Goal: Information Seeking & Learning: Learn about a topic

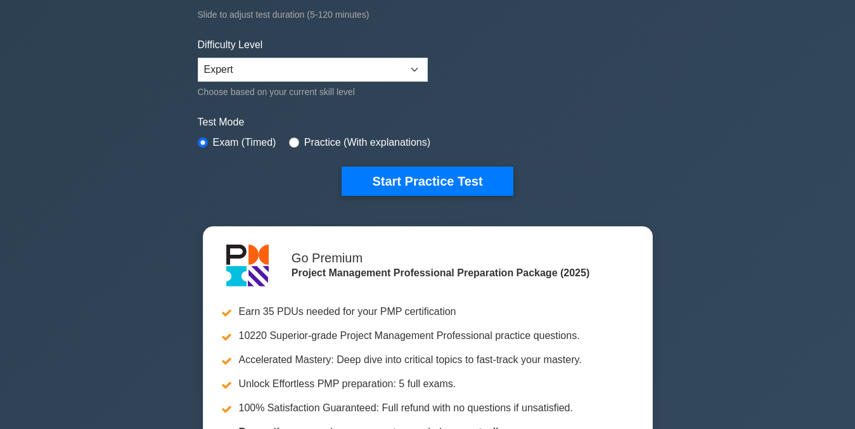
scroll to position [291, 0]
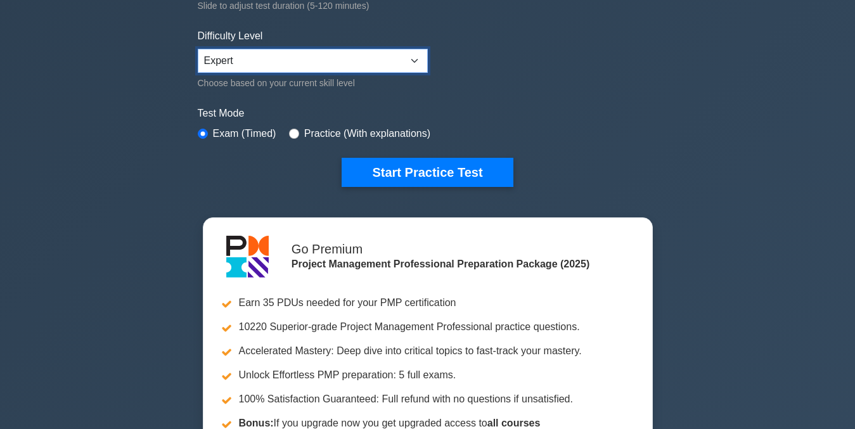
click at [415, 60] on select "Beginner Intermediate Expert" at bounding box center [313, 61] width 230 height 24
click at [198, 49] on select "Beginner Intermediate Expert" at bounding box center [313, 61] width 230 height 24
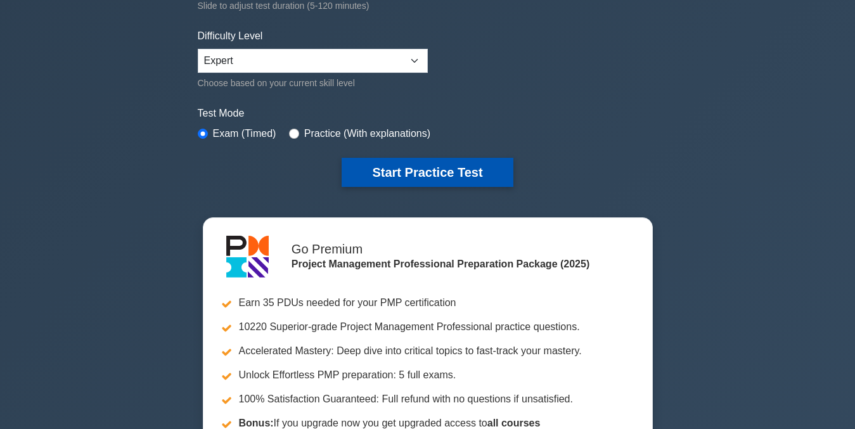
click at [410, 171] on button "Start Practice Test" at bounding box center [427, 172] width 171 height 29
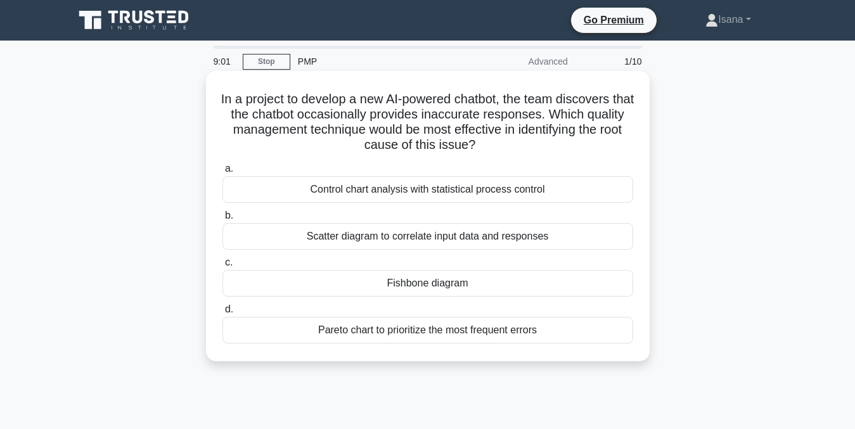
click at [522, 193] on div "Control chart analysis with statistical process control" at bounding box center [428, 189] width 411 height 27
click at [223, 173] on input "a. Control chart analysis with statistical process control" at bounding box center [223, 169] width 0 height 8
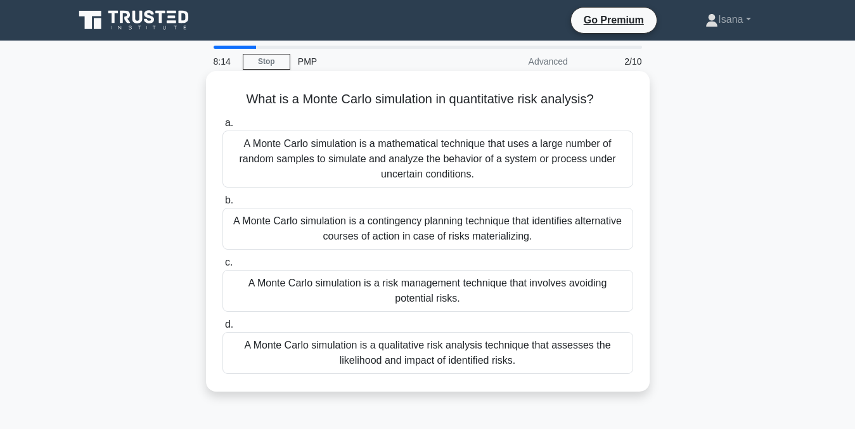
click at [443, 357] on div "A Monte Carlo simulation is a qualitative risk analysis technique that assesses…" at bounding box center [428, 353] width 411 height 42
click at [223, 329] on input "d. A Monte Carlo simulation is a qualitative risk analysis technique that asses…" at bounding box center [223, 325] width 0 height 8
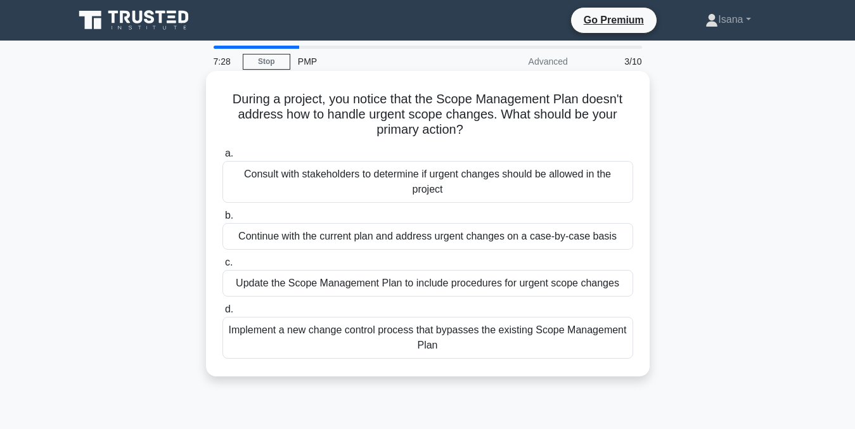
click at [418, 184] on div "Consult with stakeholders to determine if urgent changes should be allowed in t…" at bounding box center [428, 182] width 411 height 42
click at [223, 158] on input "a. Consult with stakeholders to determine if urgent changes should be allowed i…" at bounding box center [223, 154] width 0 height 8
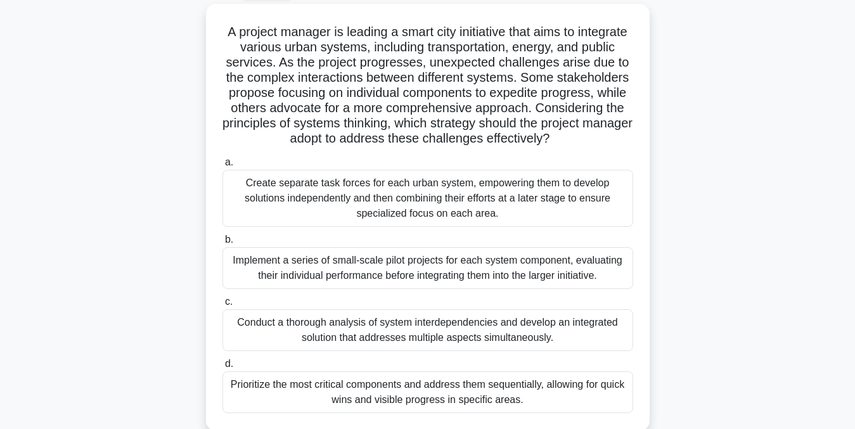
scroll to position [72, 0]
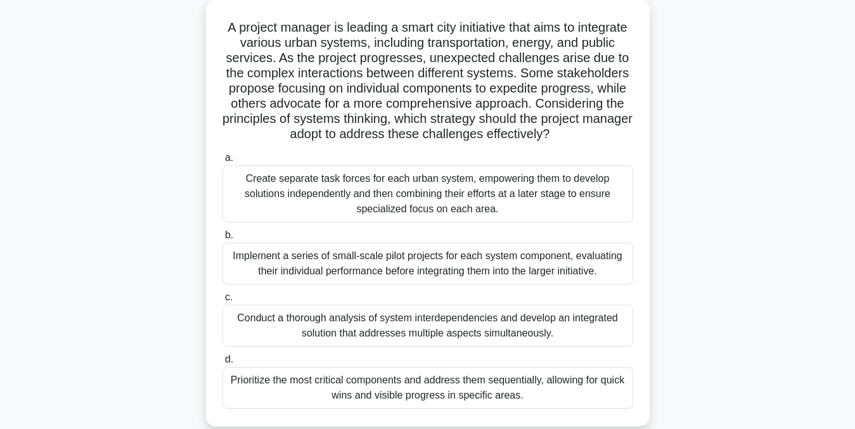
click at [563, 203] on div "Create separate task forces for each urban system, empowering them to develop s…" at bounding box center [428, 193] width 411 height 57
click at [223, 162] on input "a. Create separate task forces for each urban system, empowering them to develo…" at bounding box center [223, 158] width 0 height 8
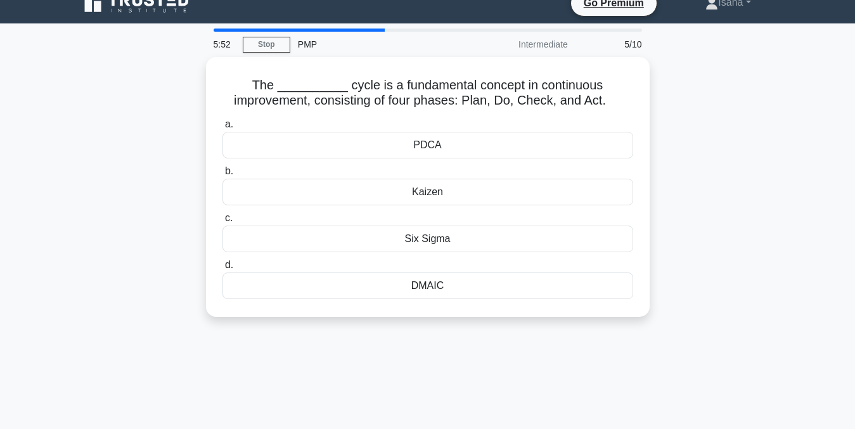
scroll to position [0, 0]
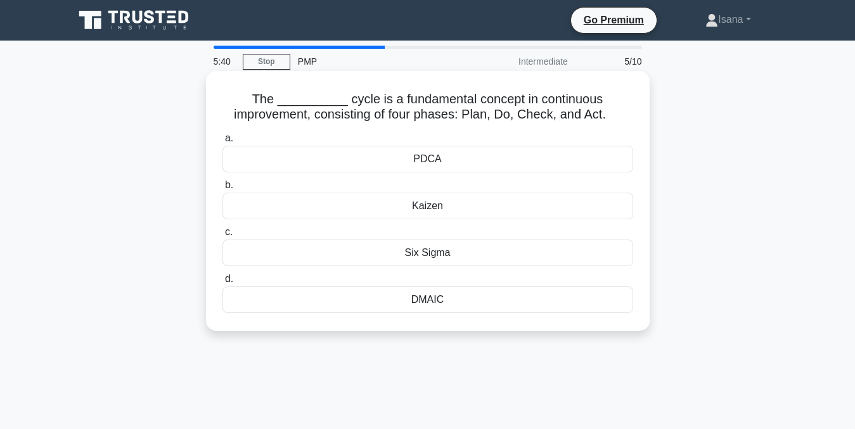
click at [512, 151] on div "PDCA" at bounding box center [428, 159] width 411 height 27
click at [223, 143] on input "a. PDCA" at bounding box center [223, 138] width 0 height 8
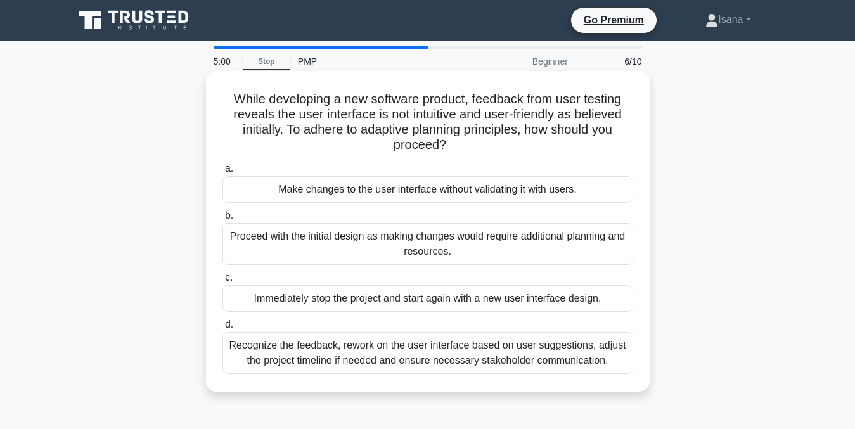
click at [472, 354] on div "Recognize the feedback, rework on the user interface based on user suggestions,…" at bounding box center [428, 353] width 411 height 42
click at [223, 329] on input "d. Recognize the feedback, rework on the user interface based on user suggestio…" at bounding box center [223, 325] width 0 height 8
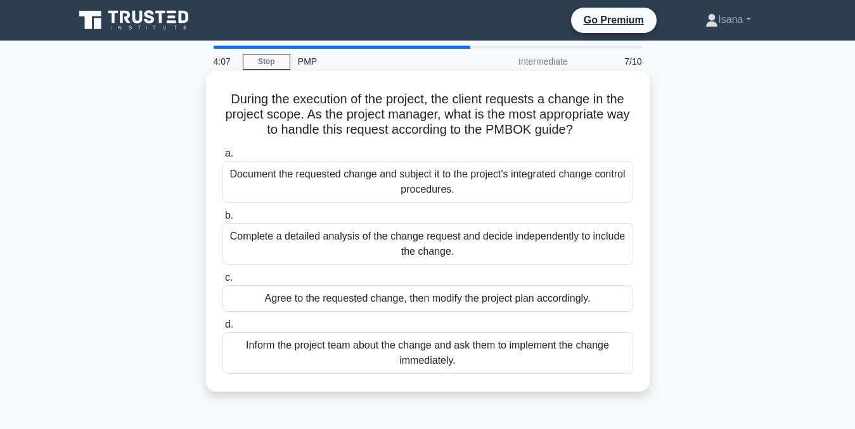
click at [479, 249] on div "Complete a detailed analysis of the change request and decide independently to …" at bounding box center [428, 244] width 411 height 42
click at [223, 220] on input "b. Complete a detailed analysis of the change request and decide independently …" at bounding box center [223, 216] width 0 height 8
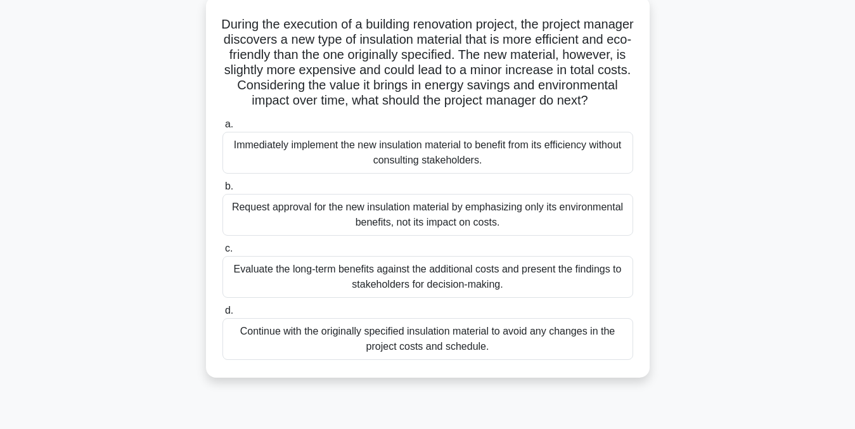
scroll to position [79, 0]
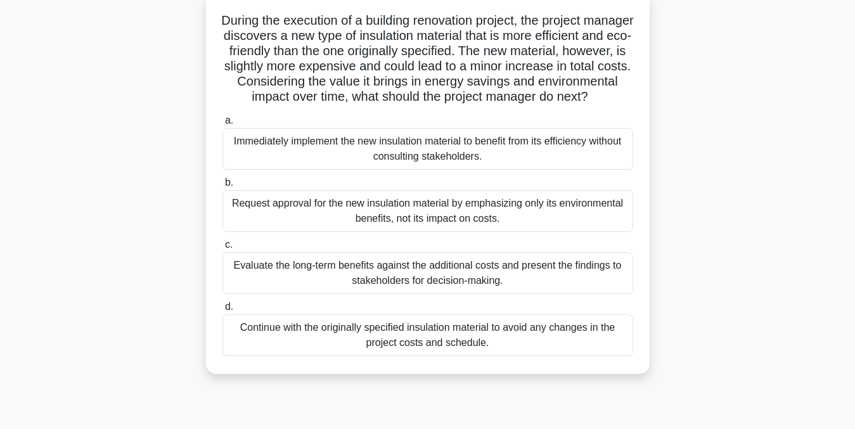
click at [616, 290] on div "Evaluate the long-term benefits against the additional costs and present the fi…" at bounding box center [428, 273] width 411 height 42
click at [223, 249] on input "c. Evaluate the long-term benefits against the additional costs and present the…" at bounding box center [223, 245] width 0 height 8
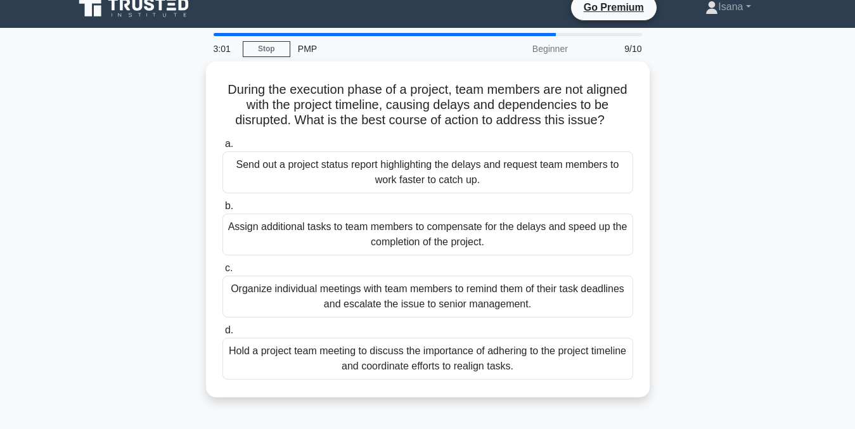
scroll to position [0, 0]
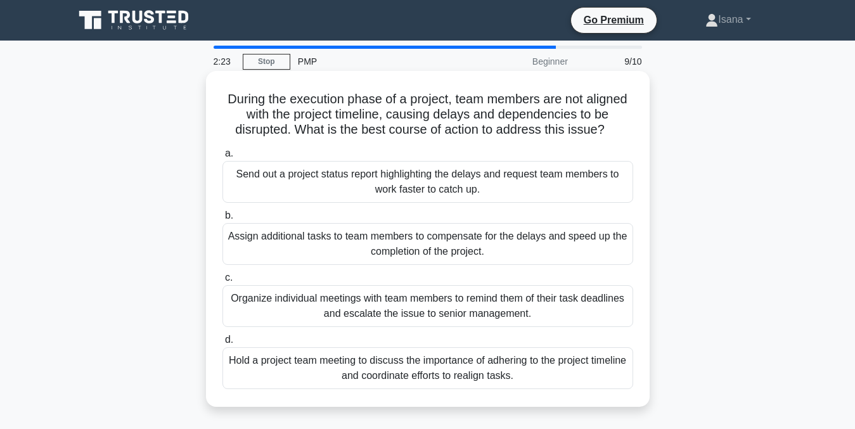
click at [579, 371] on div "Hold a project team meeting to discuss the importance of adhering to the projec…" at bounding box center [428, 368] width 411 height 42
click at [223, 344] on input "d. Hold a project team meeting to discuss the importance of adhering to the pro…" at bounding box center [223, 340] width 0 height 8
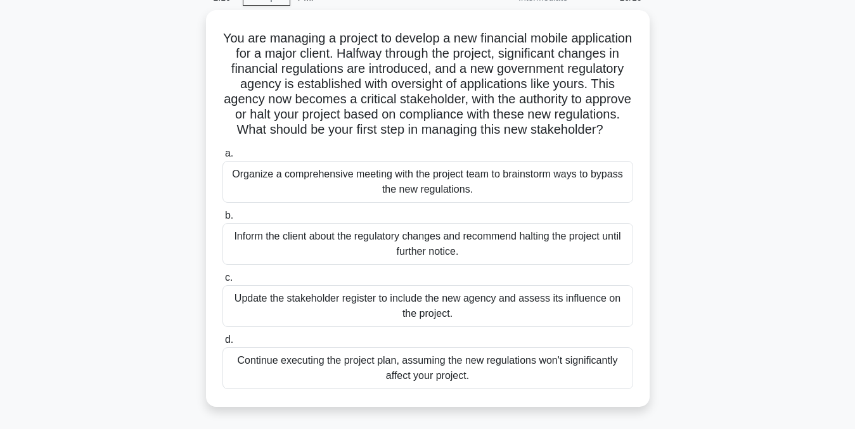
scroll to position [65, 0]
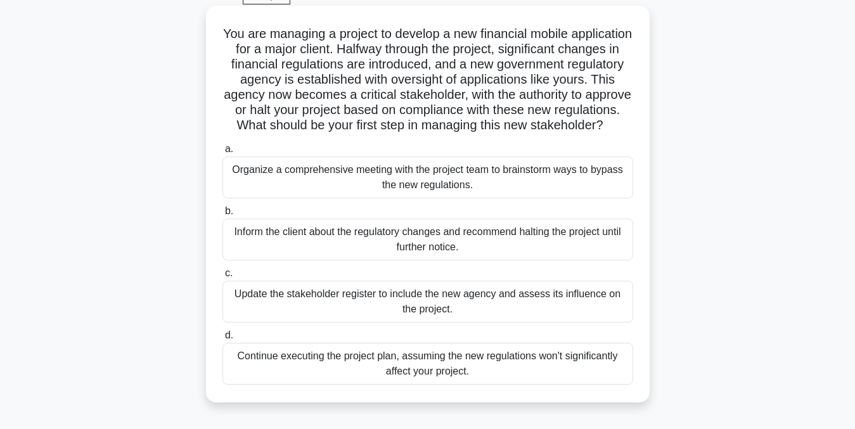
click at [541, 312] on div "Update the stakeholder register to include the new agency and assess its influe…" at bounding box center [428, 302] width 411 height 42
click at [223, 278] on input "c. Update the stakeholder register to include the new agency and assess its inf…" at bounding box center [223, 273] width 0 height 8
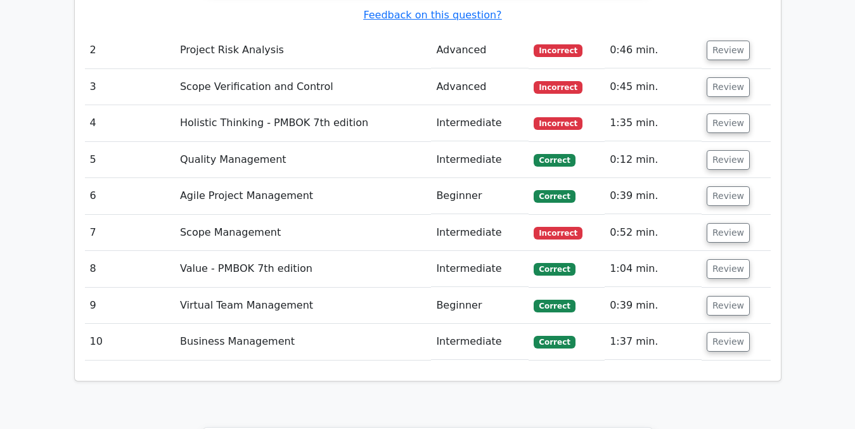
scroll to position [2116, 0]
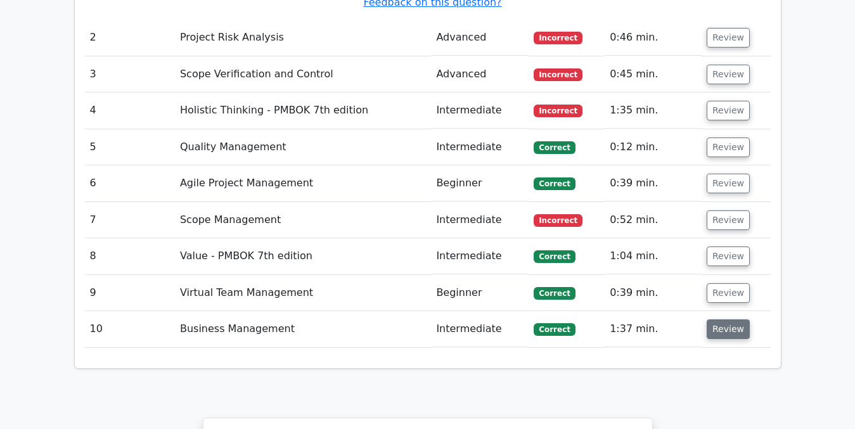
click at [718, 320] on button "Review" at bounding box center [728, 330] width 43 height 20
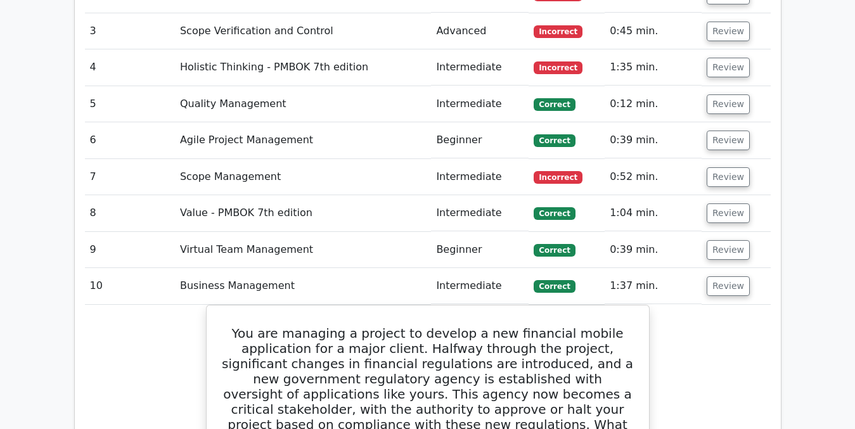
scroll to position [2150, 0]
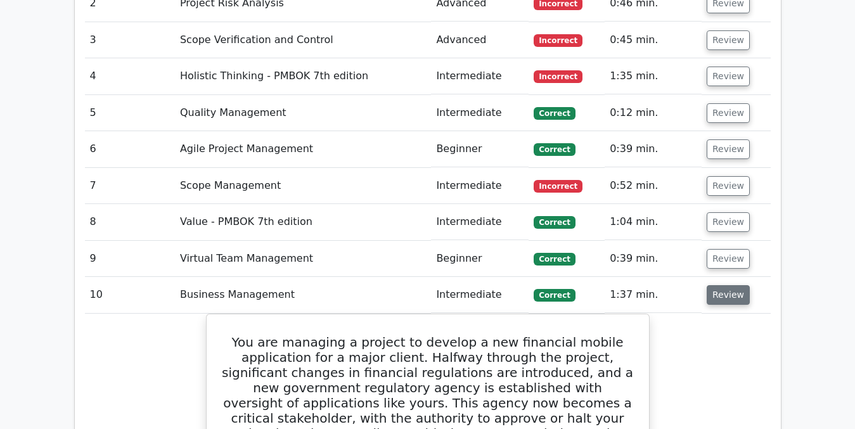
click at [730, 285] on button "Review" at bounding box center [728, 295] width 43 height 20
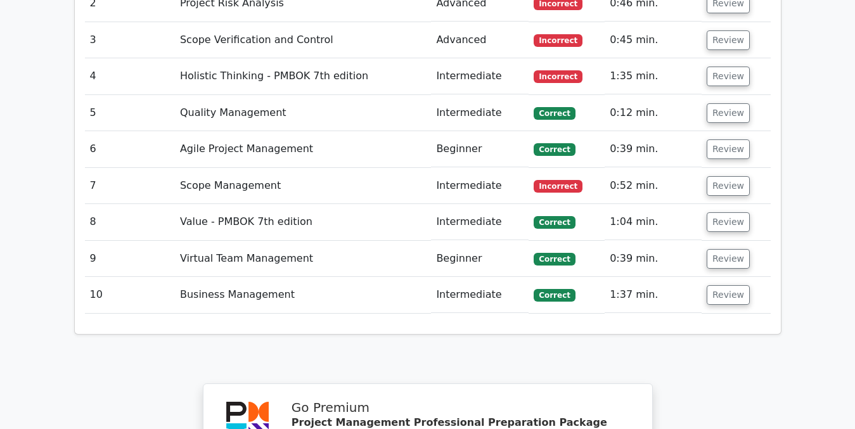
drag, startPoint x: 730, startPoint y: 212, endPoint x: 727, endPoint y: 186, distance: 26.9
click at [720, 249] on button "Review" at bounding box center [728, 259] width 43 height 20
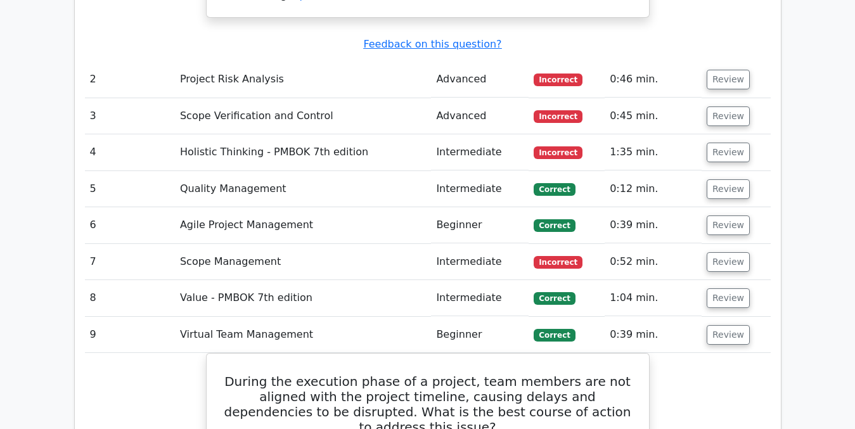
scroll to position [2054, 0]
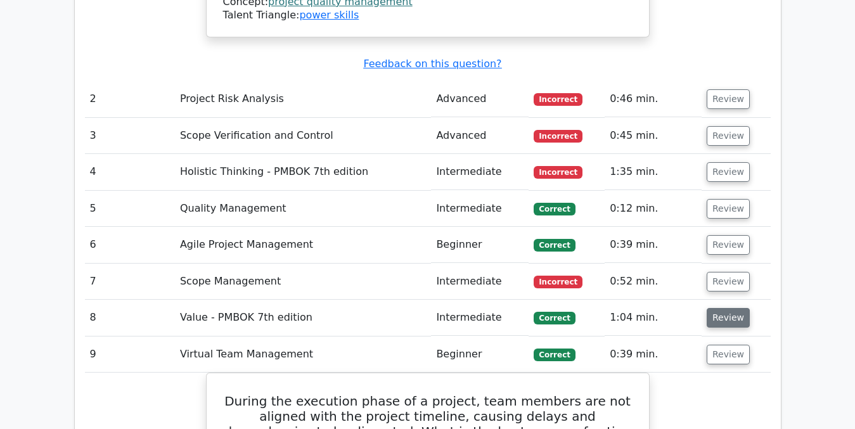
click at [720, 308] on button "Review" at bounding box center [728, 318] width 43 height 20
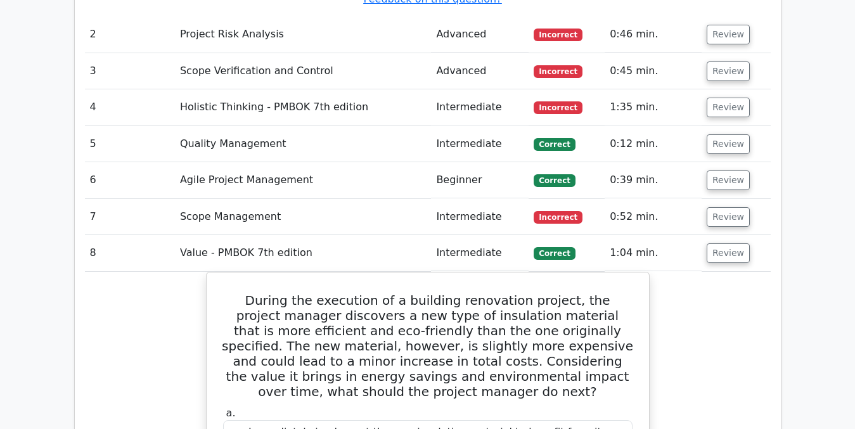
scroll to position [2115, 0]
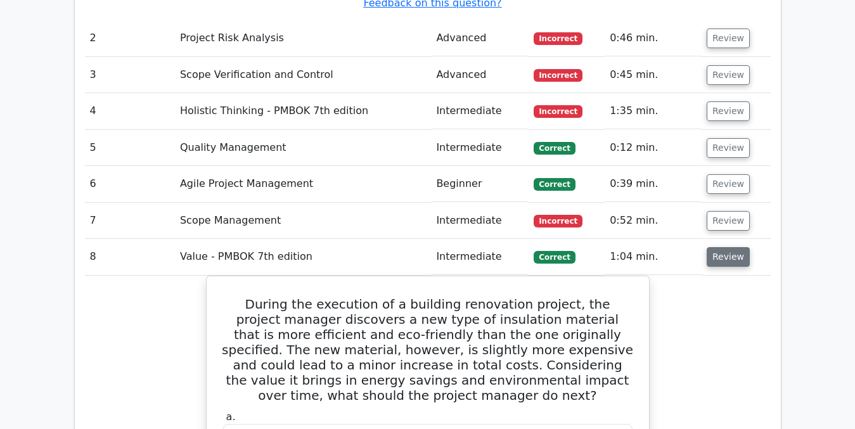
click at [728, 247] on button "Review" at bounding box center [728, 257] width 43 height 20
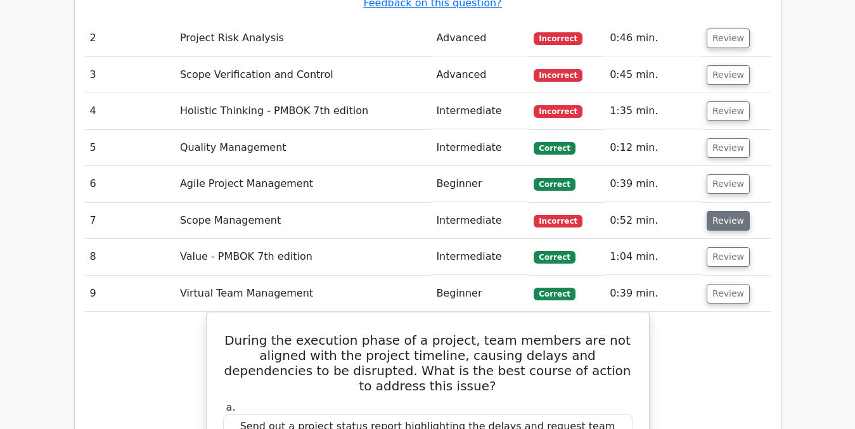
click at [721, 211] on button "Review" at bounding box center [728, 221] width 43 height 20
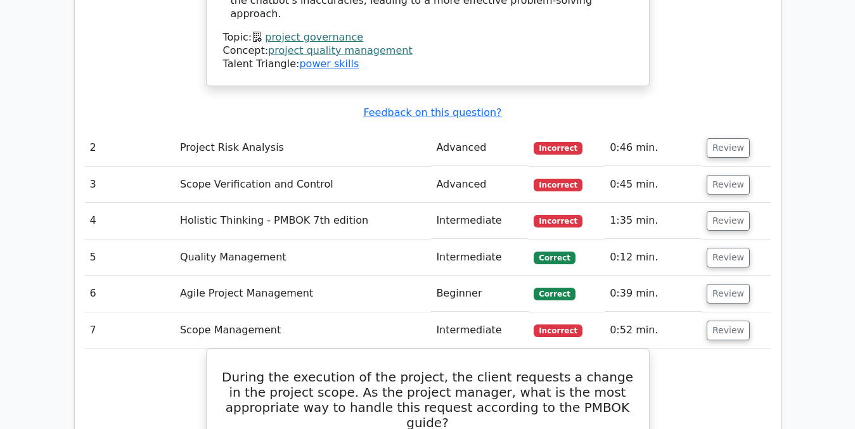
scroll to position [1975, 0]
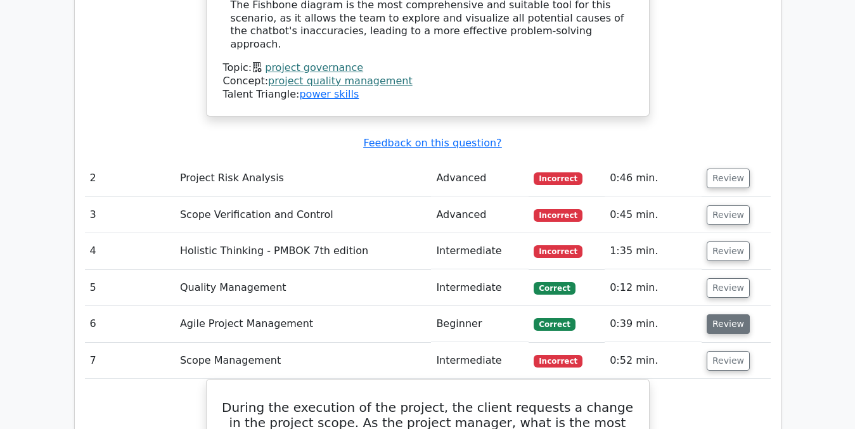
click at [730, 314] on button "Review" at bounding box center [728, 324] width 43 height 20
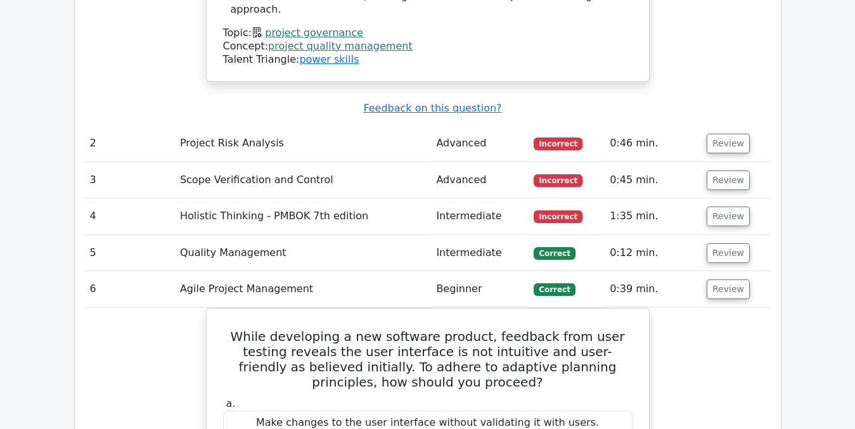
scroll to position [1982, 0]
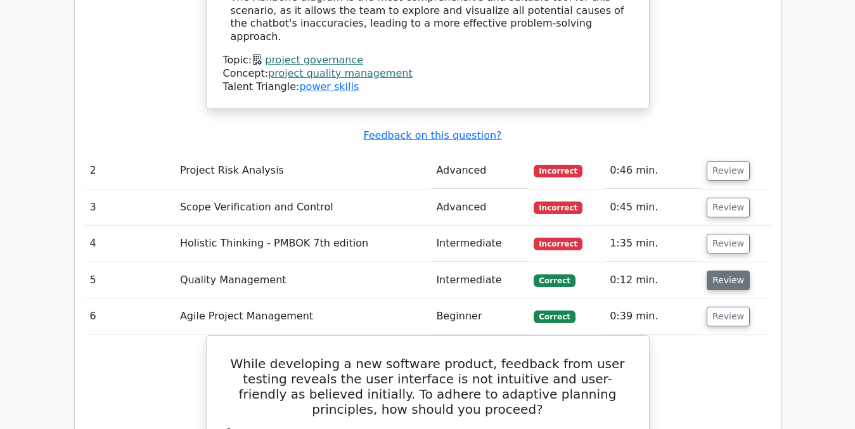
click at [715, 271] on button "Review" at bounding box center [728, 281] width 43 height 20
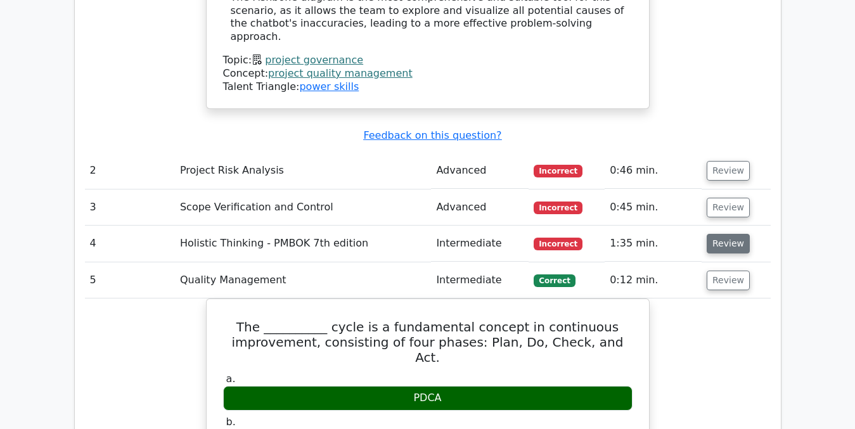
click at [725, 234] on button "Review" at bounding box center [728, 244] width 43 height 20
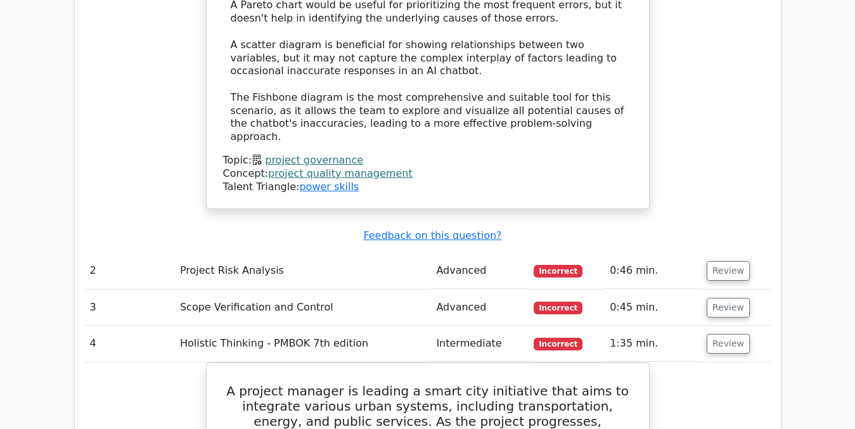
scroll to position [1895, 0]
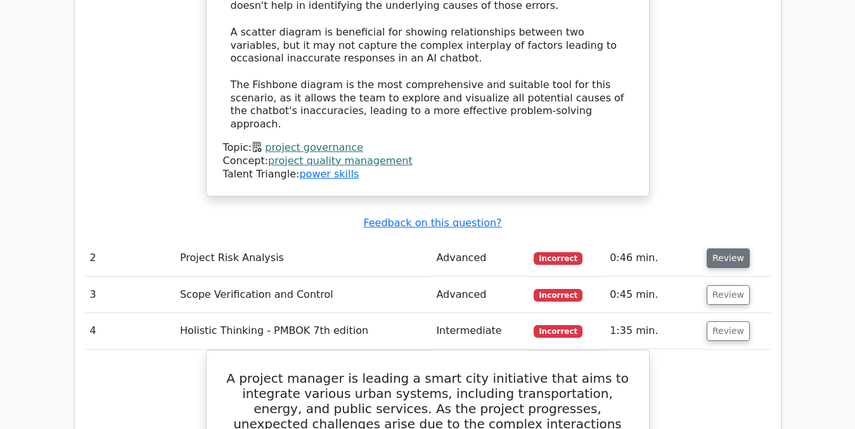
click at [727, 249] on button "Review" at bounding box center [728, 259] width 43 height 20
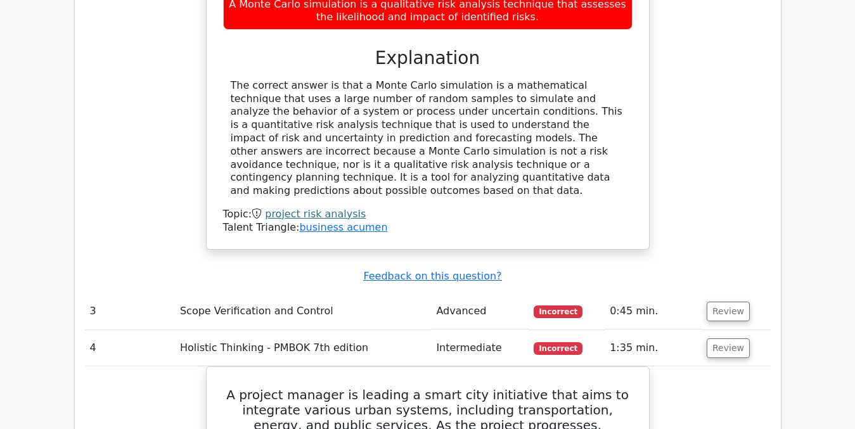
scroll to position [2432, 0]
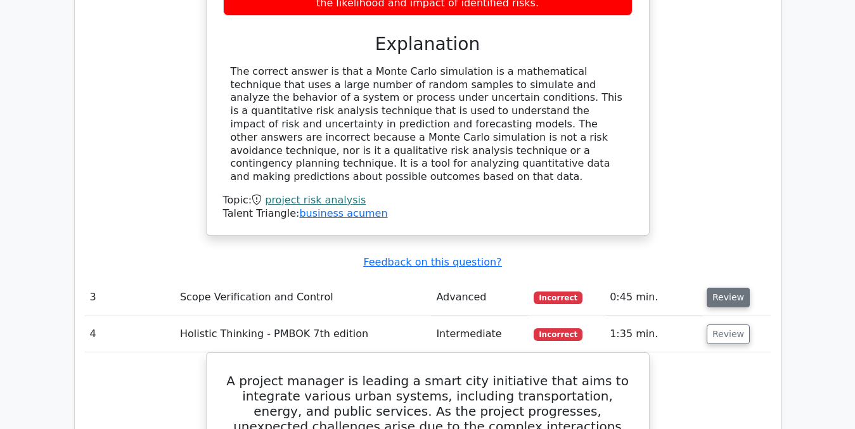
click at [727, 288] on button "Review" at bounding box center [728, 298] width 43 height 20
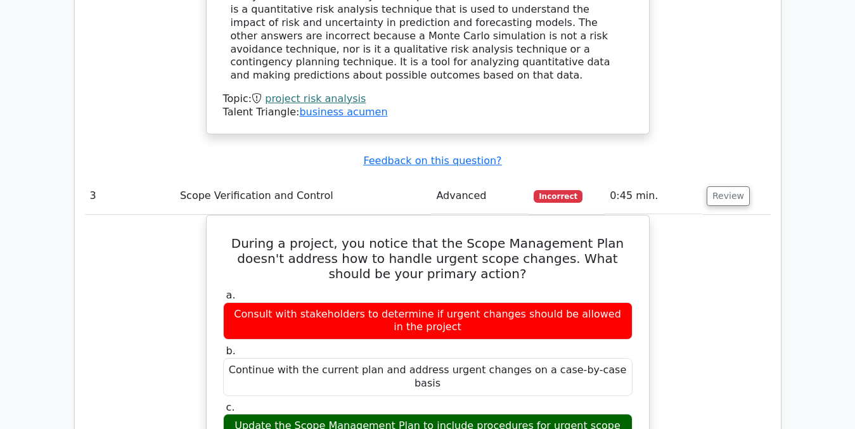
scroll to position [2525, 0]
